Goal: Book appointment/travel/reservation

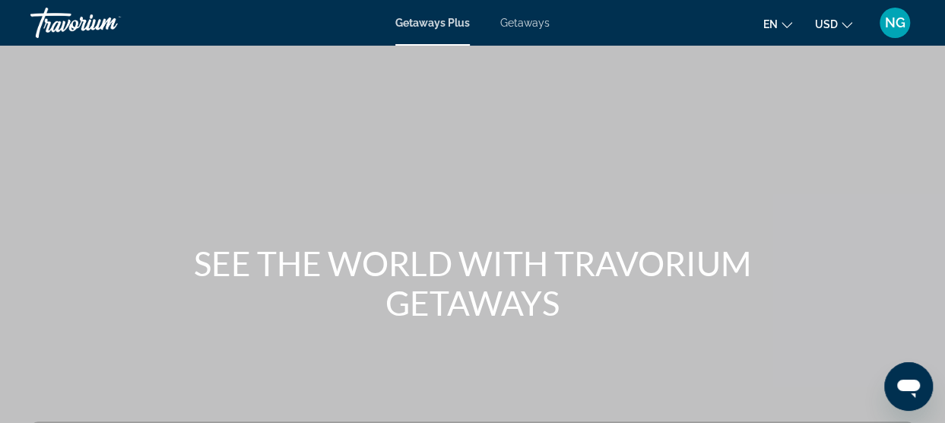
click at [521, 21] on span "Getaways" at bounding box center [524, 23] width 49 height 12
click at [827, 110] on div "Main content" at bounding box center [472, 228] width 945 height 456
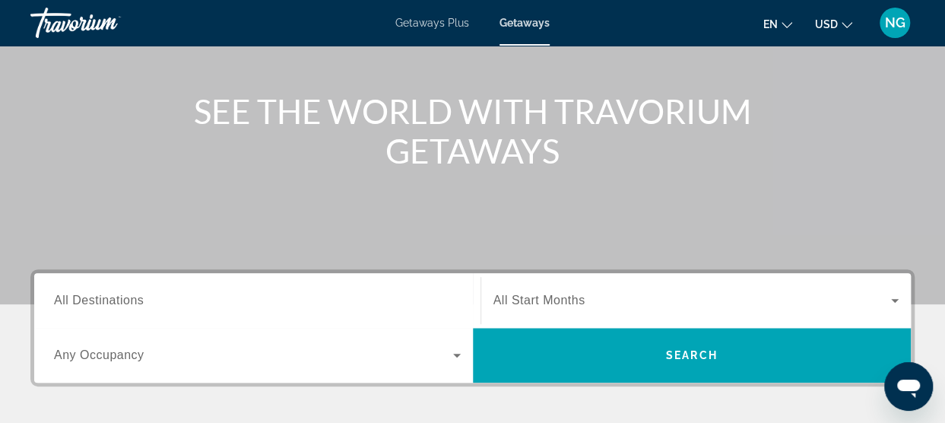
scroll to position [274, 0]
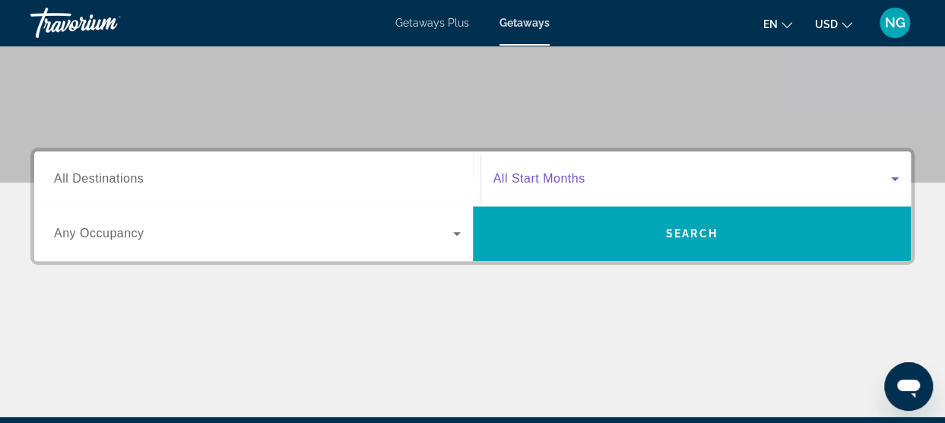
click at [682, 179] on span "Search widget" at bounding box center [692, 178] width 398 height 18
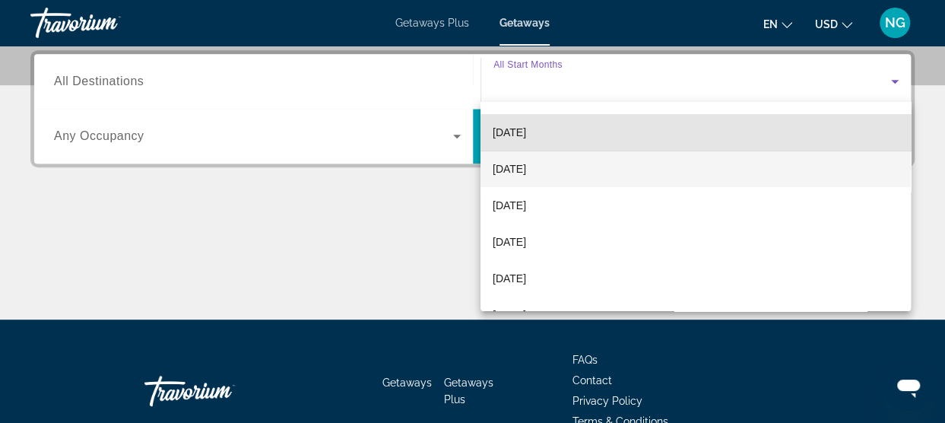
scroll to position [105, 0]
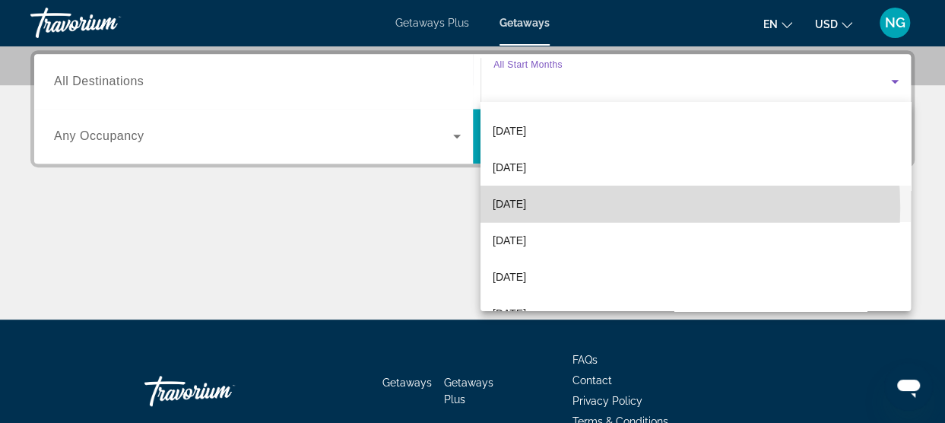
click at [526, 207] on span "[DATE]" at bounding box center [508, 204] width 33 height 18
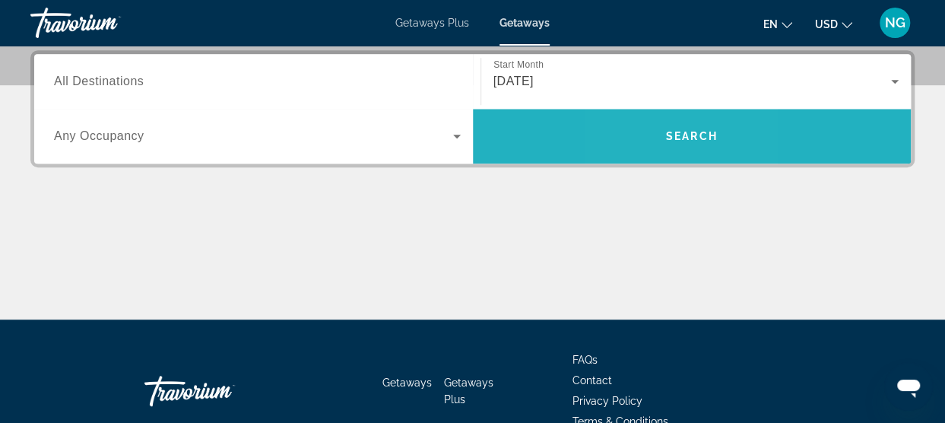
click at [651, 136] on span "Search widget" at bounding box center [692, 136] width 439 height 36
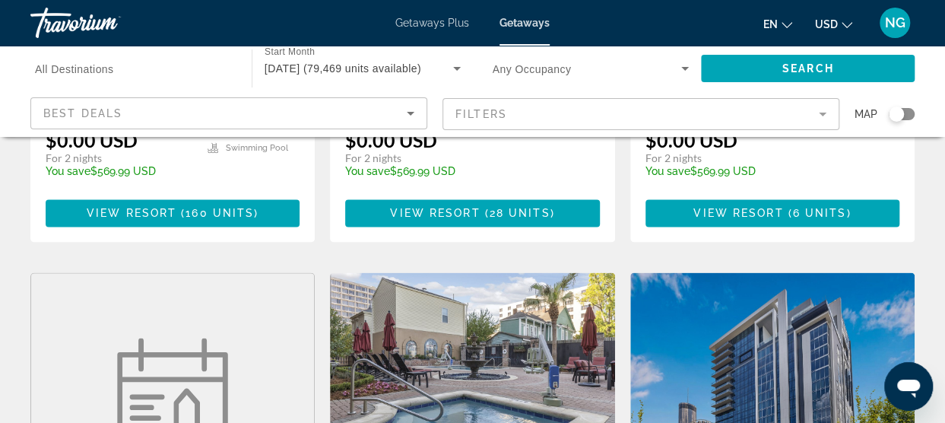
scroll to position [1034, 0]
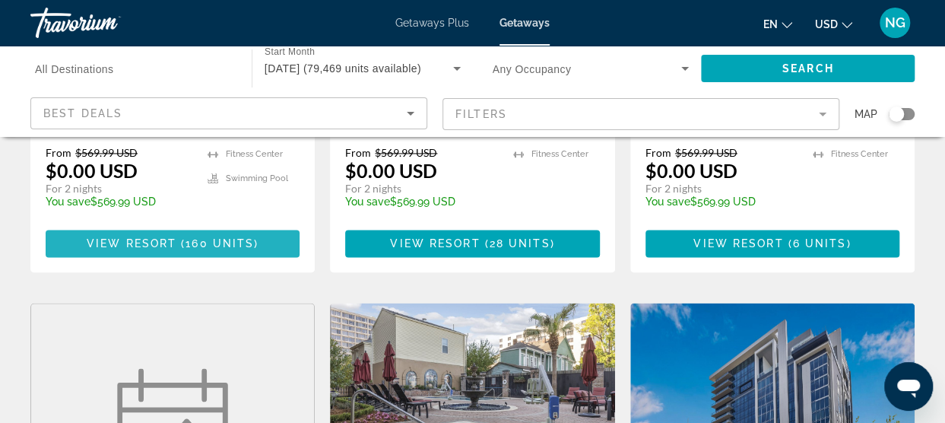
click at [217, 237] on span "160 units" at bounding box center [219, 243] width 68 height 12
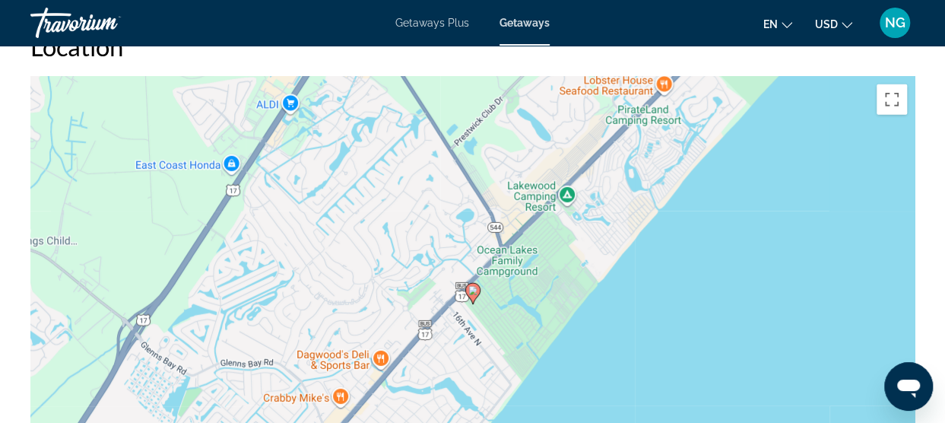
scroll to position [2128, 0]
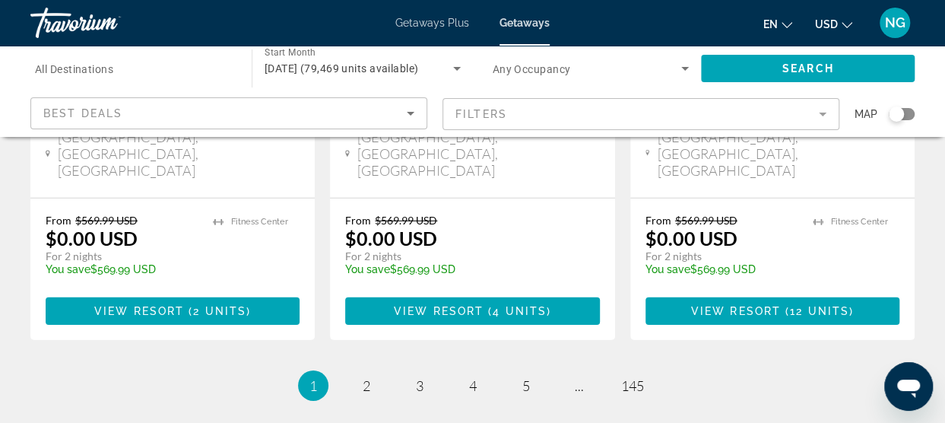
scroll to position [2172, 0]
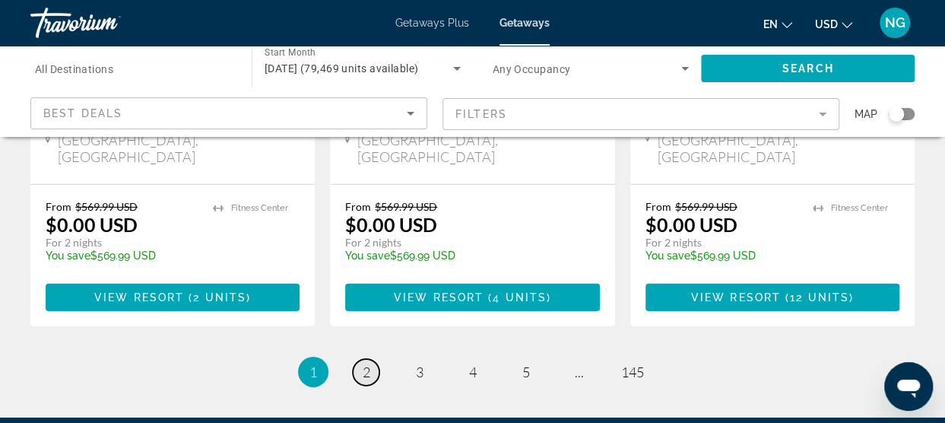
click at [366, 363] on span "2" at bounding box center [367, 371] width 8 height 17
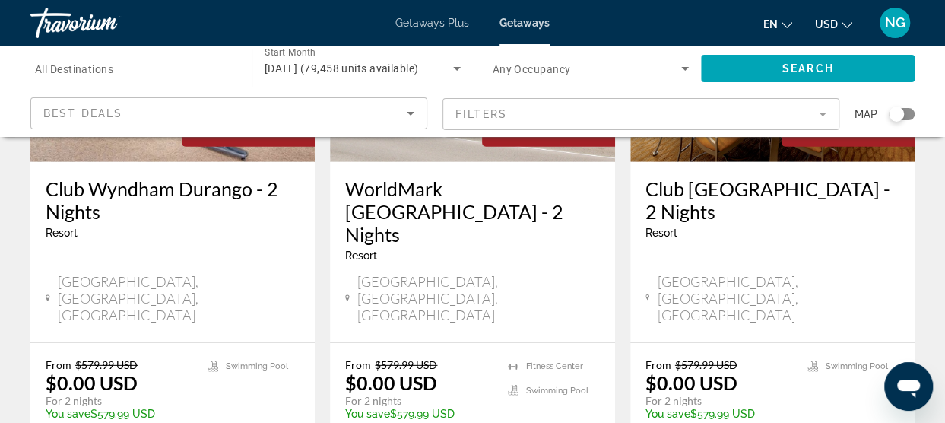
scroll to position [2067, 0]
